Goal: Information Seeking & Learning: Learn about a topic

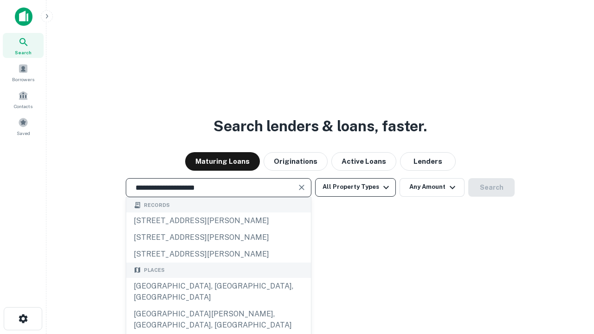
click at [218, 306] on div "Santa Monica, CA, USA" at bounding box center [218, 292] width 185 height 28
click at [355, 187] on button "All Property Types" at bounding box center [355, 187] width 81 height 19
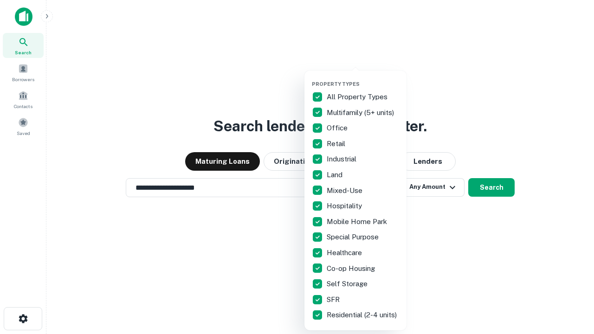
type input "**********"
click at [363, 78] on button "button" at bounding box center [363, 78] width 102 height 0
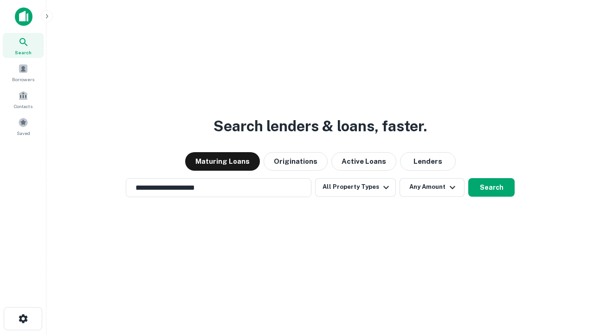
scroll to position [14, 0]
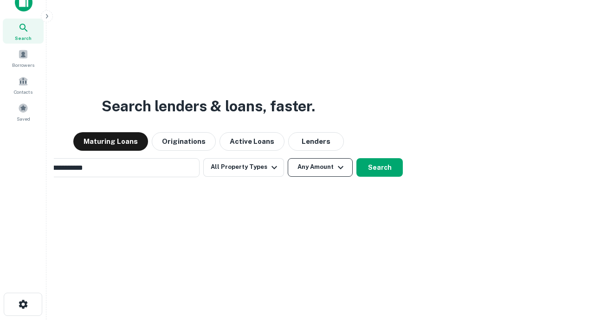
click at [288, 158] on button "Any Amount" at bounding box center [320, 167] width 65 height 19
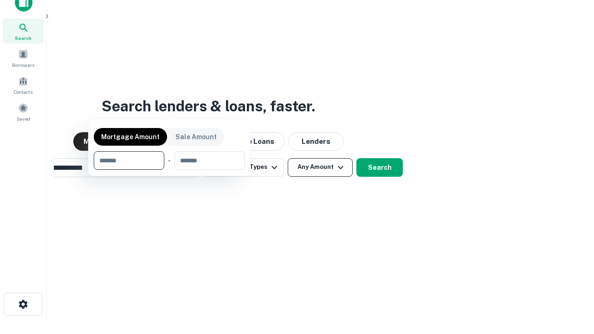
scroll to position [67, 263]
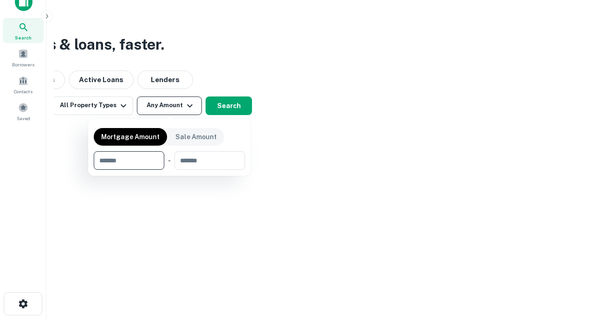
type input "*******"
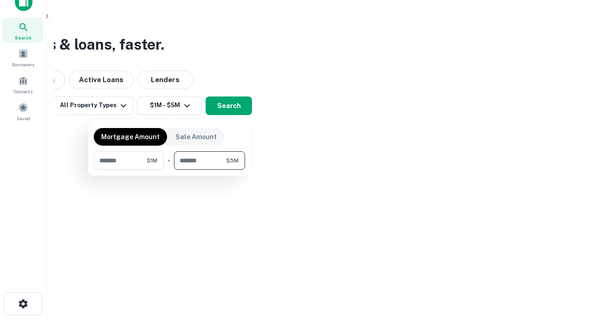
type input "*******"
click at [169, 170] on button "button" at bounding box center [169, 170] width 151 height 0
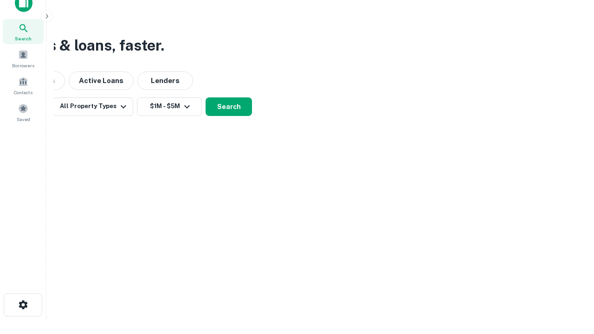
scroll to position [6, 171]
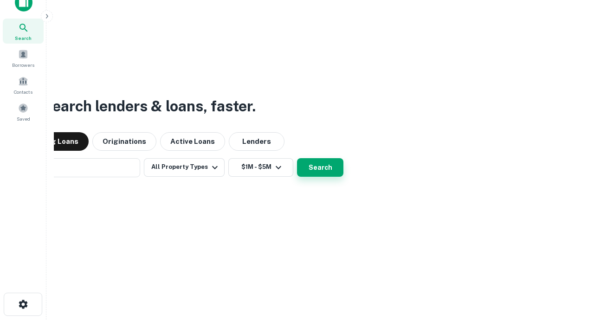
click at [297, 158] on button "Search" at bounding box center [320, 167] width 46 height 19
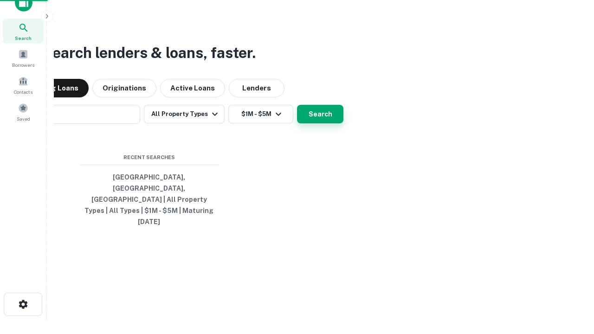
scroll to position [25, 263]
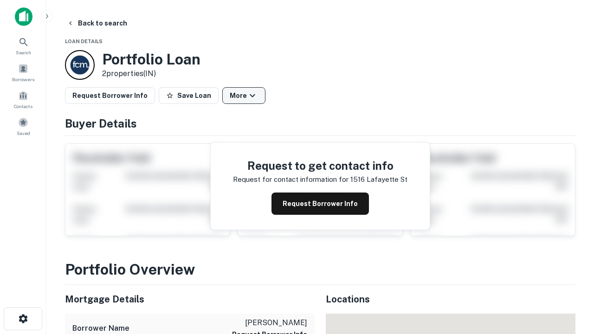
click at [244, 96] on button "More" at bounding box center [243, 95] width 43 height 17
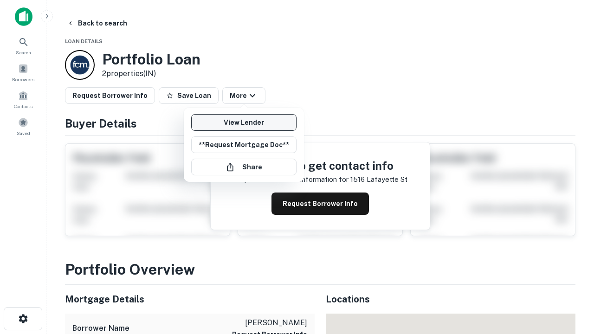
click at [244, 122] on link "View Lender" at bounding box center [243, 122] width 105 height 17
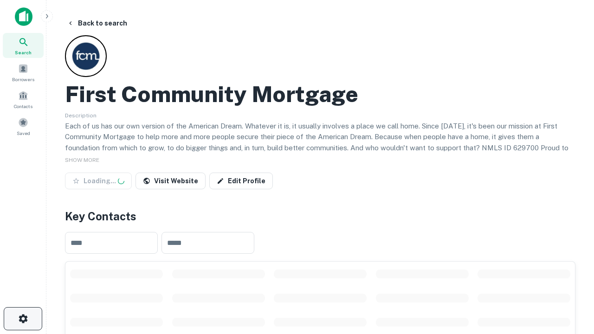
click at [23, 319] on icon "button" at bounding box center [23, 318] width 11 height 11
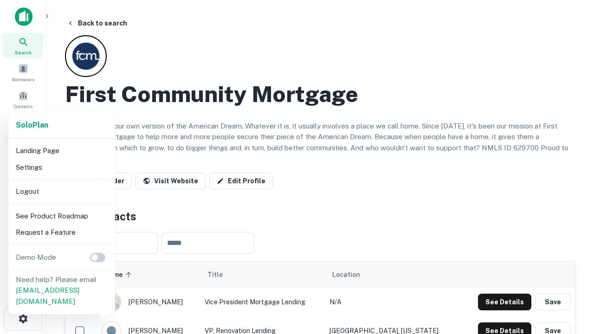
click at [61, 191] on li "Logout" at bounding box center [61, 191] width 99 height 17
